Goal: Obtain resource: Obtain resource

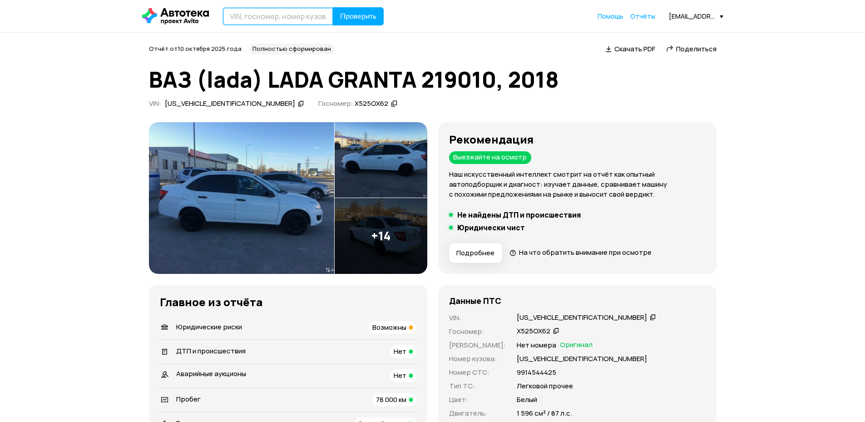
click at [288, 19] on input "text" at bounding box center [277, 16] width 111 height 18
type input "Е449ТЕ62"
click at [357, 14] on span "Проверить" at bounding box center [358, 16] width 36 height 7
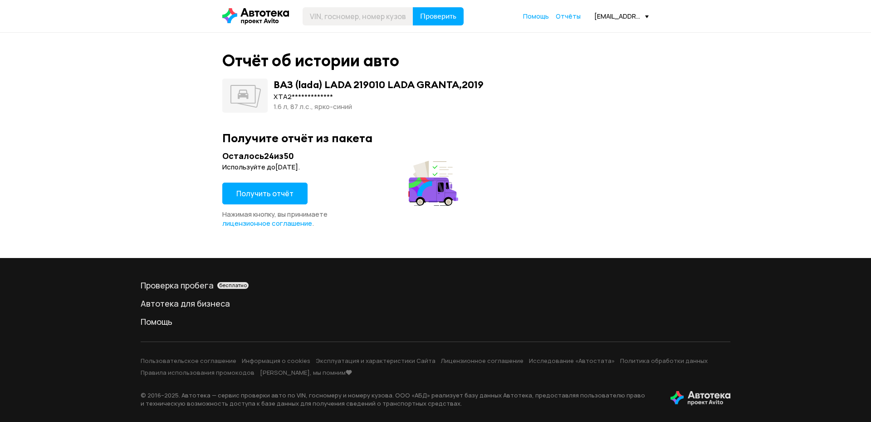
click at [267, 195] on span "Получить отчёт" at bounding box center [264, 193] width 57 height 10
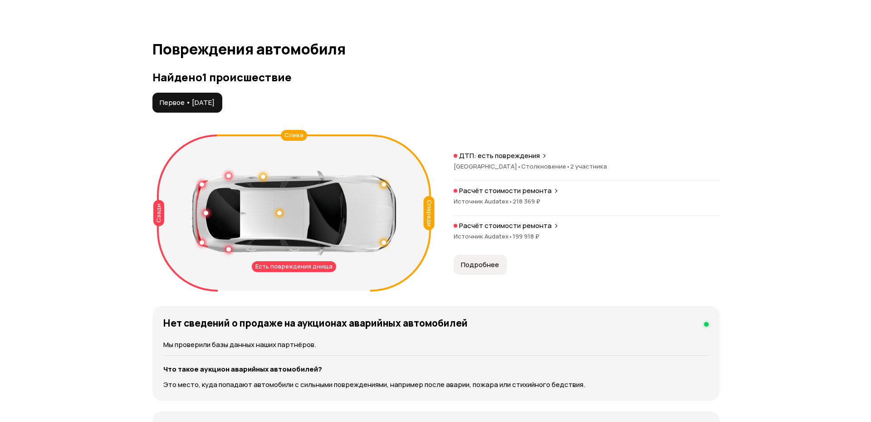
scroll to position [862, 0]
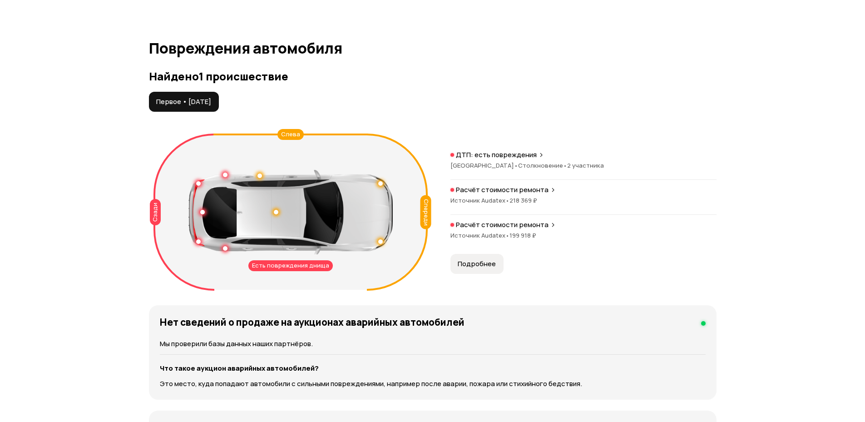
click at [468, 264] on span "Подробнее" at bounding box center [476, 263] width 38 height 9
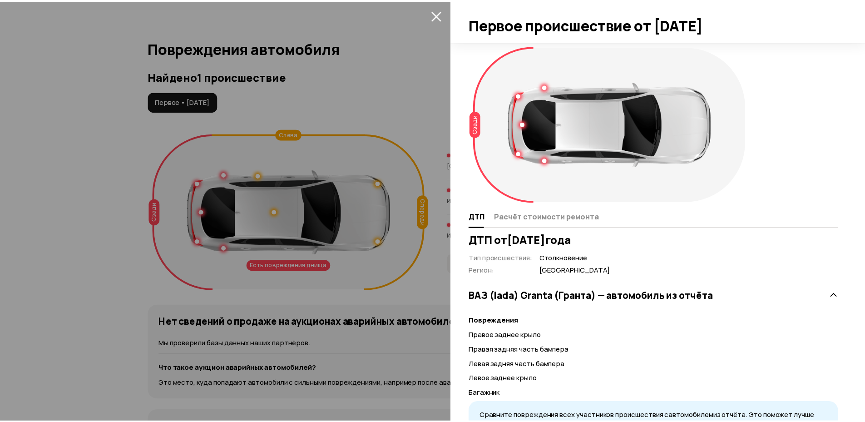
scroll to position [88, 0]
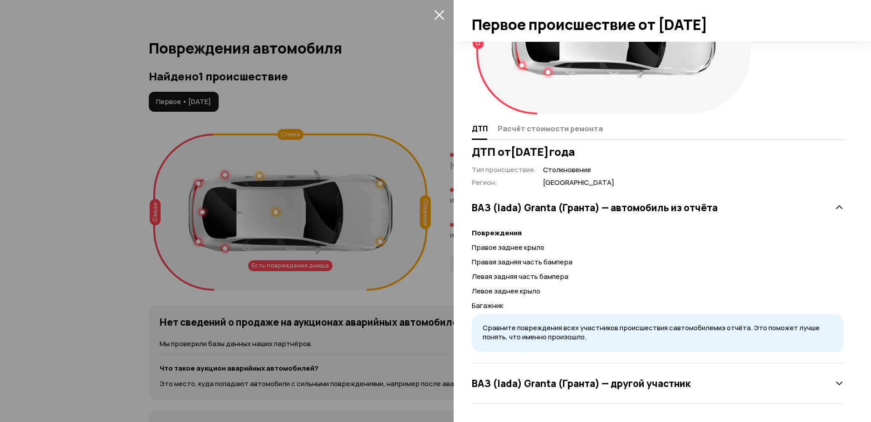
click at [436, 10] on icon "закрыть" at bounding box center [439, 15] width 10 height 10
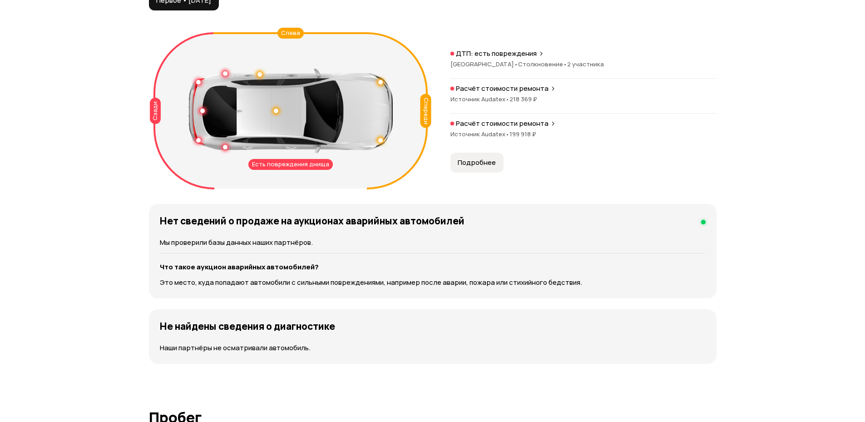
scroll to position [953, 0]
